Goal: Browse casually

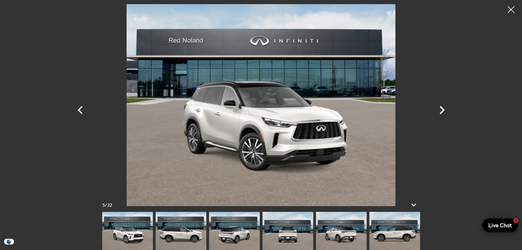
click at [441, 108] on icon "Next" at bounding box center [442, 110] width 16 height 16
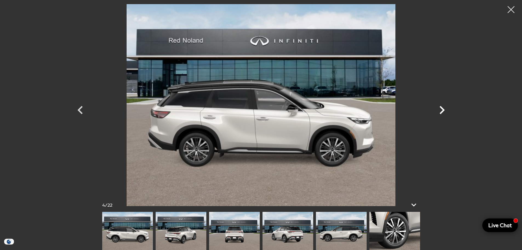
click at [441, 108] on icon "Next" at bounding box center [442, 110] width 16 height 16
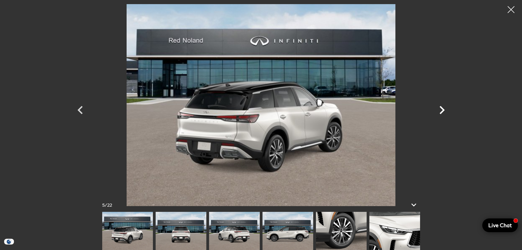
click at [441, 108] on icon "Next" at bounding box center [442, 110] width 16 height 16
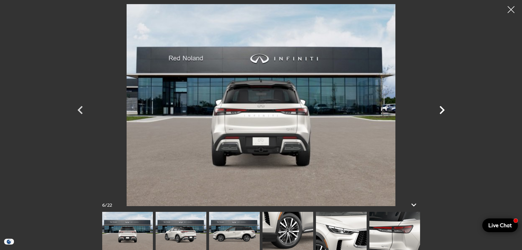
click at [441, 108] on icon "Next" at bounding box center [442, 110] width 16 height 16
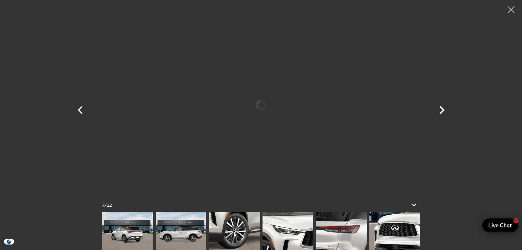
click at [441, 108] on icon "Next" at bounding box center [442, 110] width 16 height 16
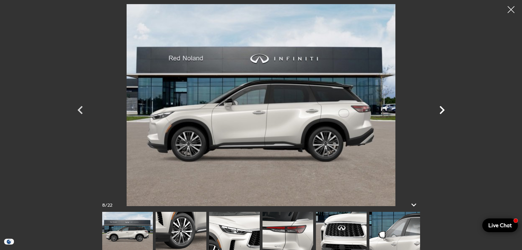
click at [441, 108] on icon "Next" at bounding box center [442, 110] width 16 height 16
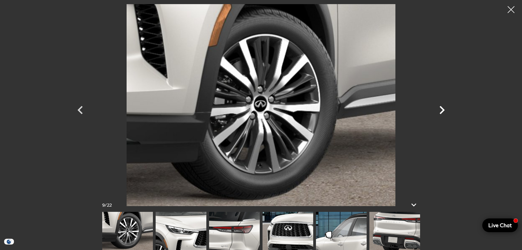
click at [441, 108] on icon "Next" at bounding box center [442, 110] width 16 height 16
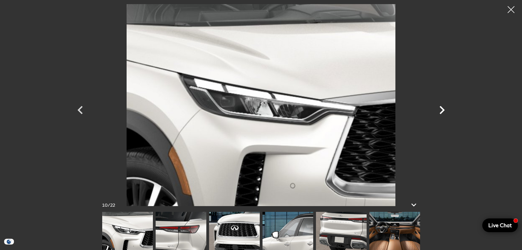
click at [441, 108] on icon "Next" at bounding box center [442, 110] width 16 height 16
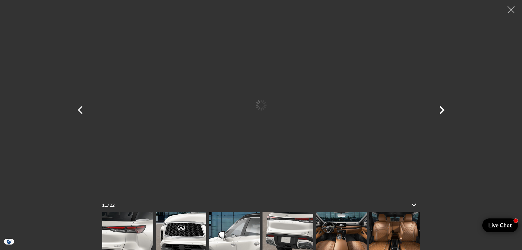
click at [441, 108] on icon "Next" at bounding box center [442, 110] width 16 height 16
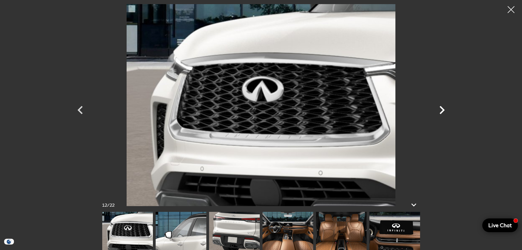
click at [441, 108] on icon "Next" at bounding box center [442, 110] width 16 height 16
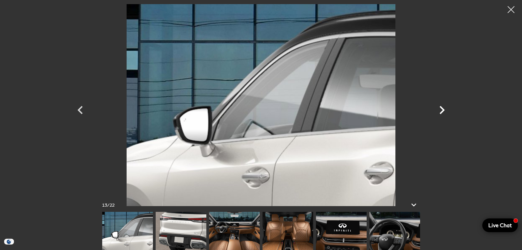
click at [441, 108] on icon "Next" at bounding box center [442, 110] width 16 height 16
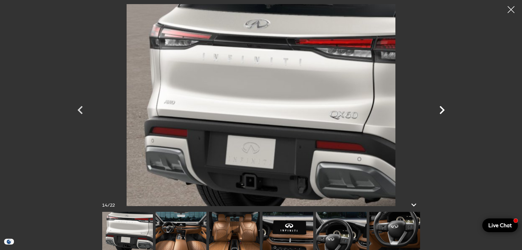
click at [441, 108] on icon "Next" at bounding box center [442, 110] width 16 height 16
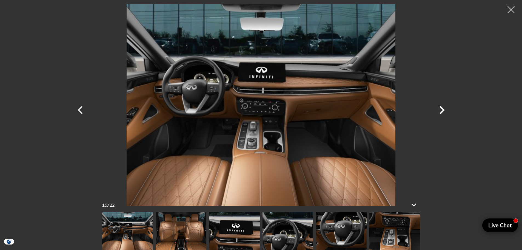
click at [441, 108] on icon "Next" at bounding box center [442, 110] width 16 height 16
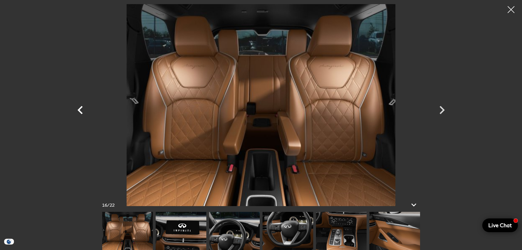
click at [79, 109] on icon "Previous" at bounding box center [80, 110] width 5 height 8
